Goal: Navigation & Orientation: Find specific page/section

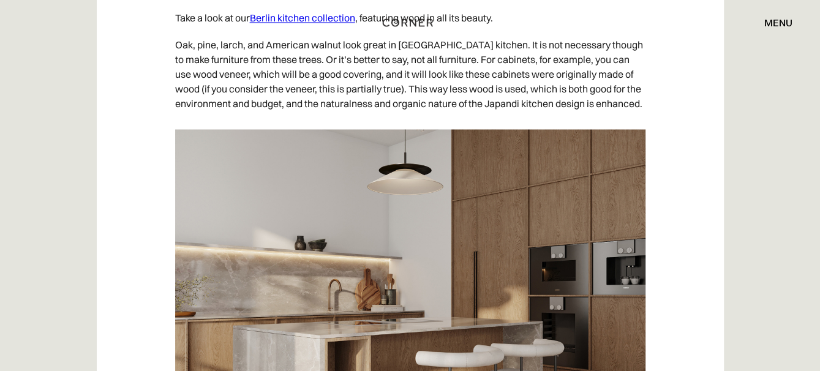
scroll to position [4407, 0]
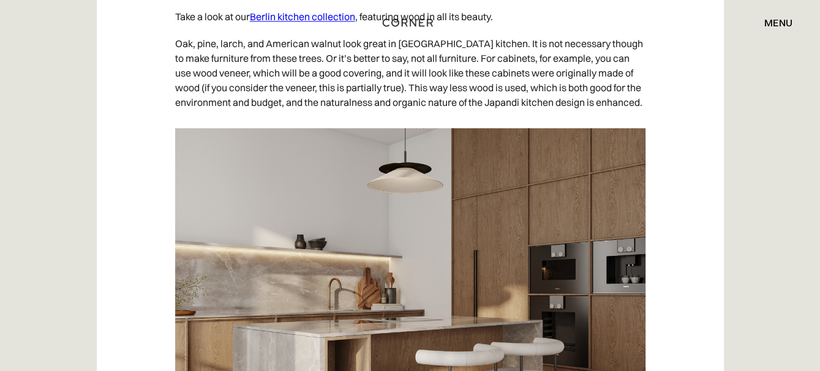
click at [304, 32] on div "Shop Kitchens Shop Kitchens How it works How it works Projects Projects Price e…" at bounding box center [410, 22] width 820 height 21
click at [334, 34] on div "Shop Kitchens Shop Kitchens How it works How it works Projects Projects Price e…" at bounding box center [410, 22] width 820 height 45
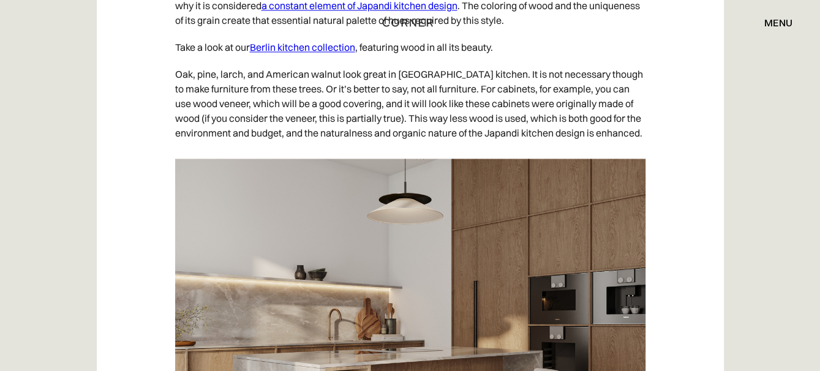
scroll to position [4376, 0]
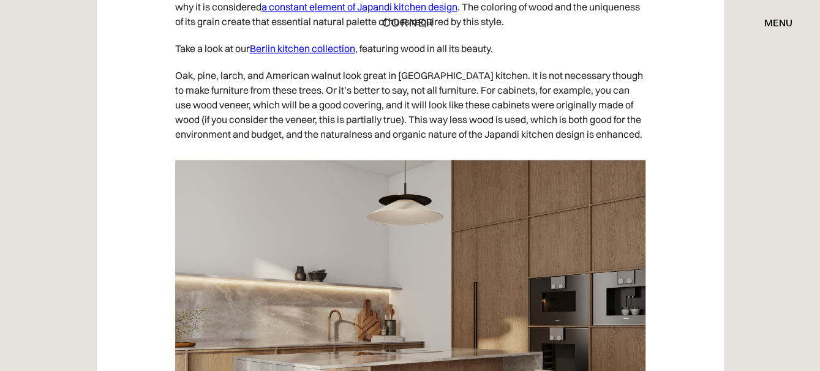
click at [331, 55] on link "Berlin kitchen collection" at bounding box center [302, 48] width 105 height 12
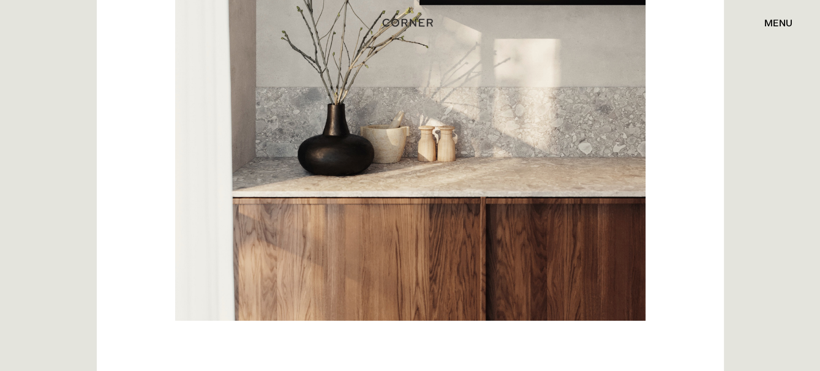
scroll to position [5511, 0]
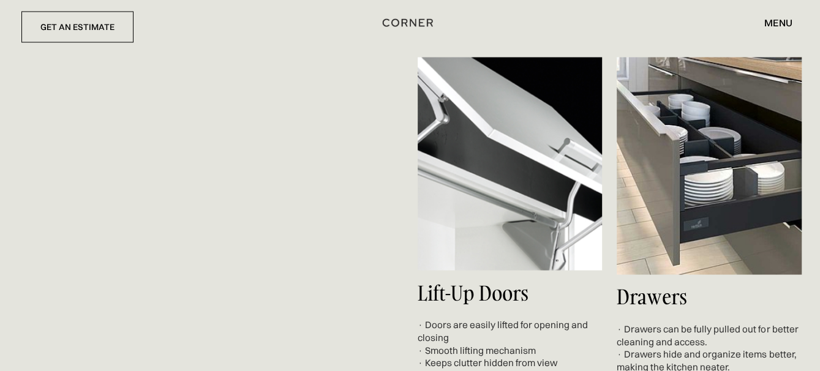
scroll to position [4565, 0]
